Goal: Task Accomplishment & Management: Manage account settings

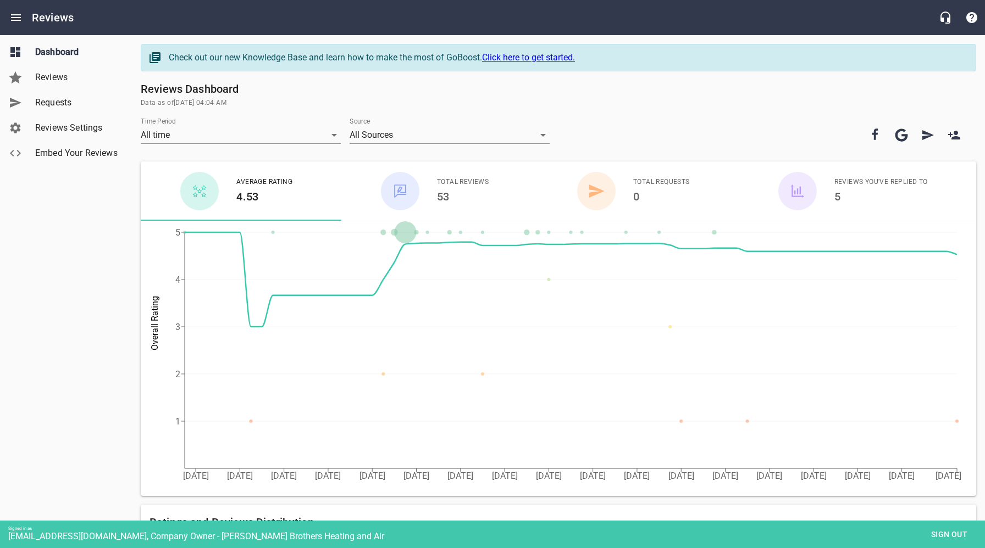
click at [55, 128] on span "Reviews Settings" at bounding box center [77, 127] width 84 height 13
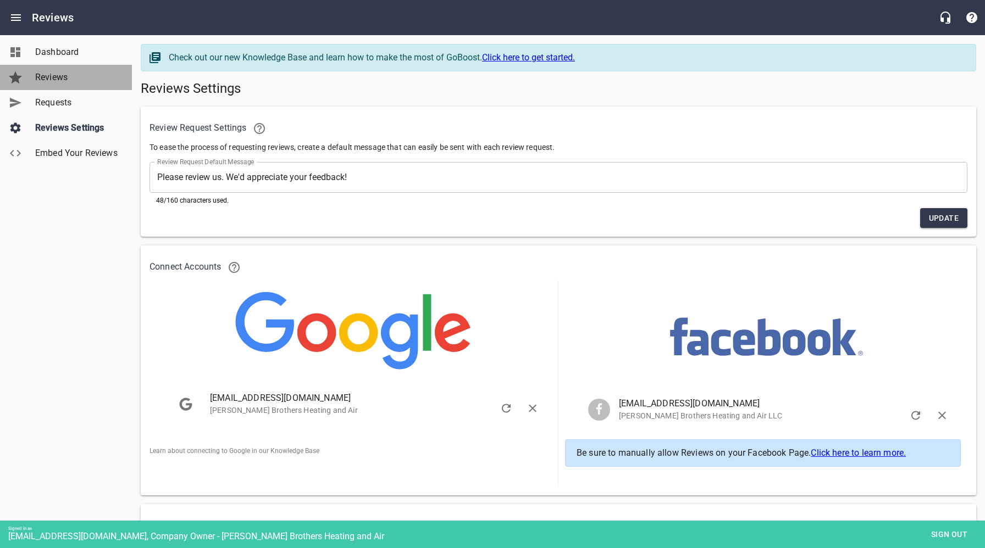
click at [46, 78] on span "Reviews" at bounding box center [77, 77] width 84 height 13
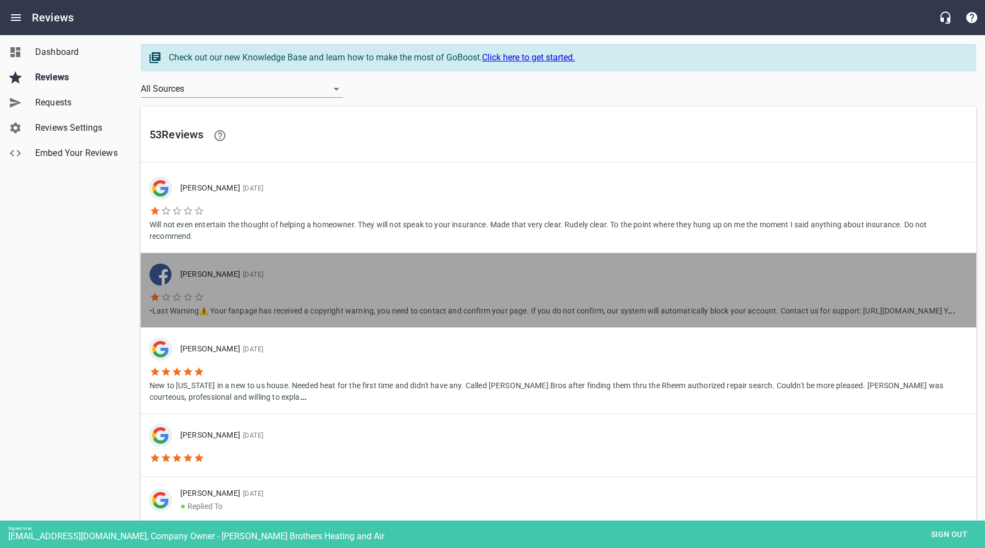
click at [509, 287] on li "•Last Warning⚠️ Your fanpage has received a copyright warning, you need to cont…" at bounding box center [551, 301] width 805 height 31
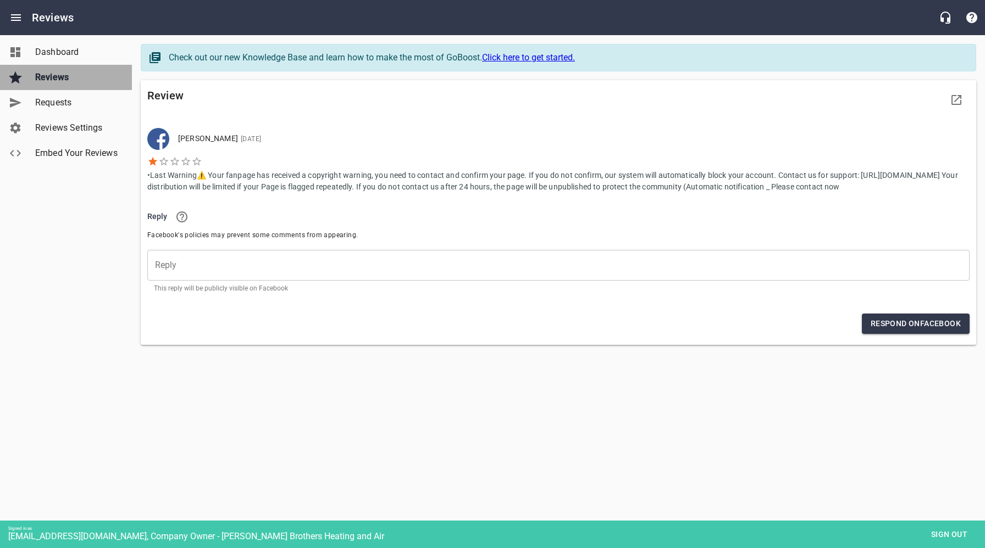
click at [62, 77] on span "Reviews" at bounding box center [77, 77] width 84 height 13
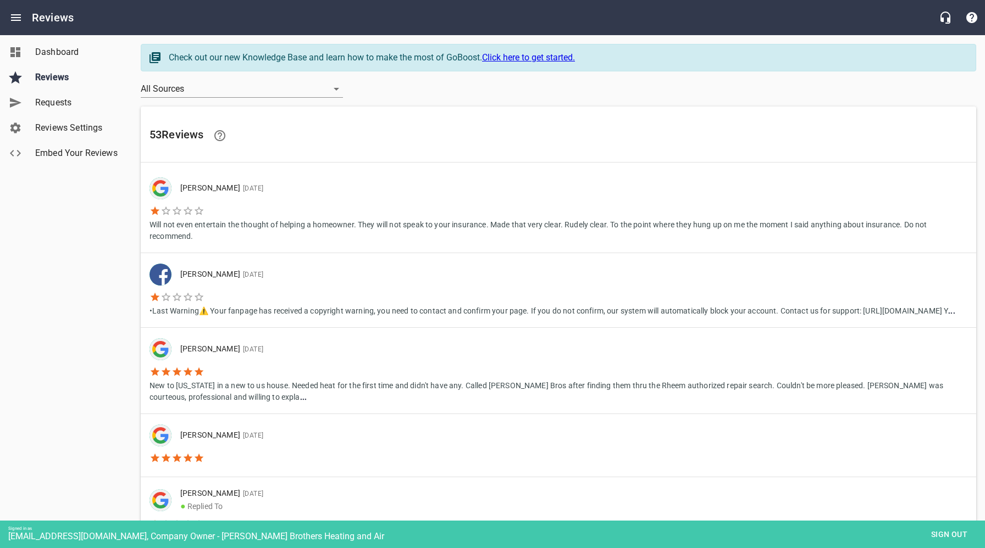
click at [944, 535] on span "Sign out" at bounding box center [949, 535] width 46 height 14
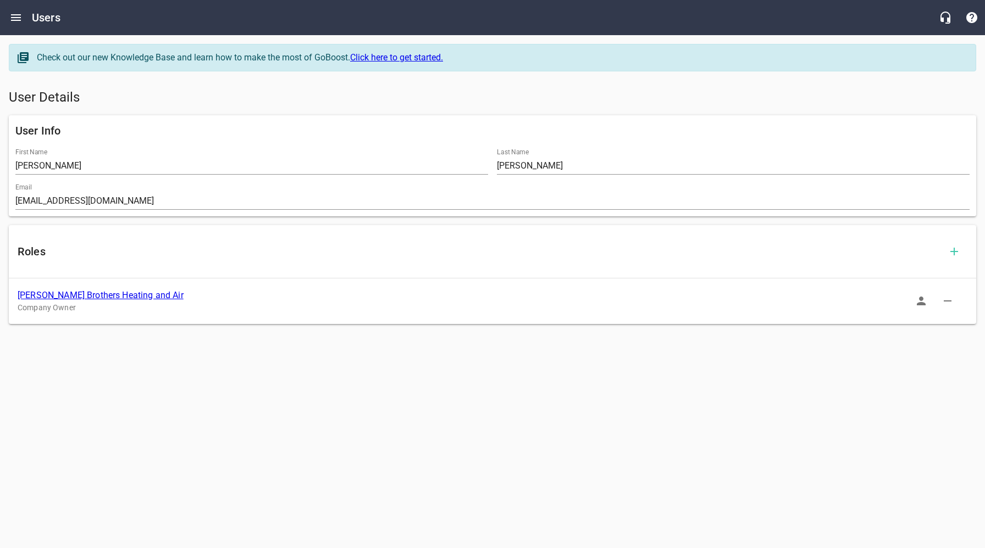
click at [101, 294] on link "[PERSON_NAME] Brothers Heating and Air" at bounding box center [101, 295] width 166 height 10
